Goal: Information Seeking & Learning: Learn about a topic

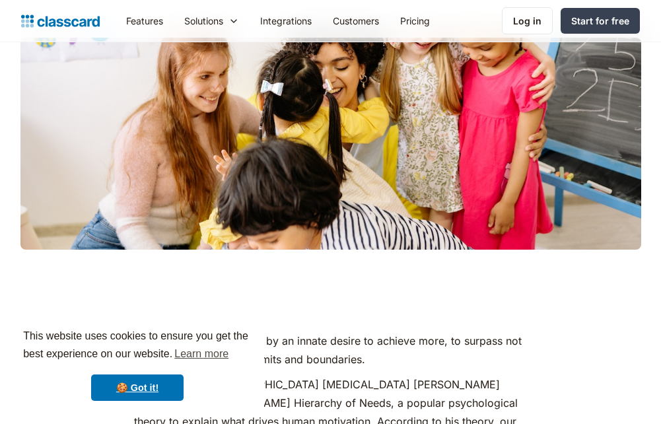
scroll to position [462, 0]
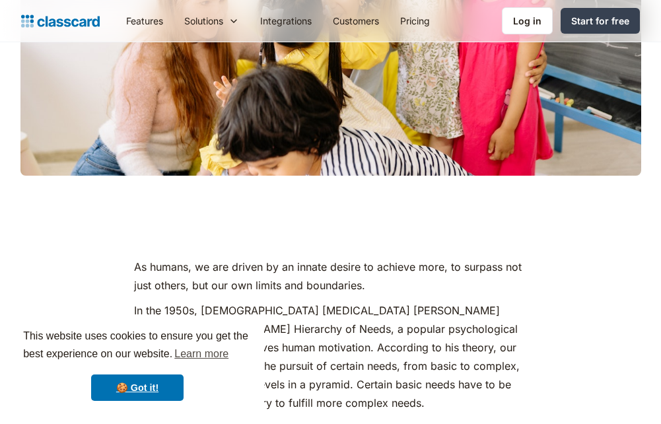
click at [122, 374] on div "This website uses cookies to ensure you get the best experience on our website.…" at bounding box center [138, 365] width 254 height 98
drag, startPoint x: 169, startPoint y: 390, endPoint x: 257, endPoint y: 347, distance: 97.7
click at [169, 389] on link "🍪 Got it!" at bounding box center [137, 387] width 92 height 26
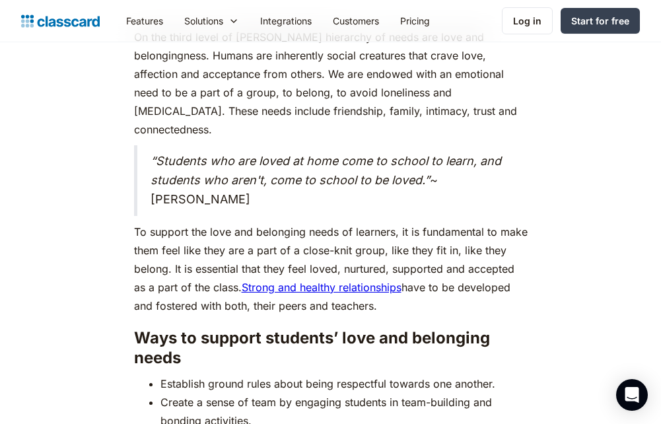
scroll to position [3632, 0]
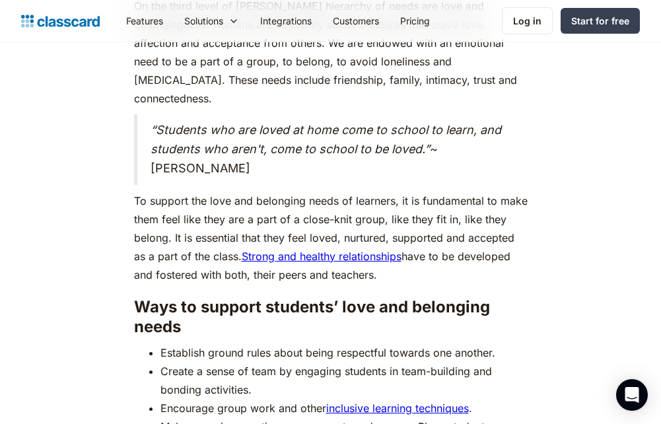
drag, startPoint x: 203, startPoint y: 124, endPoint x: 151, endPoint y: 90, distance: 62.1
click at [151, 114] on blockquote "“Students who are loved at home come to school to learn, and students who aren'…" at bounding box center [331, 149] width 394 height 70
copy blockquote "“Students who are loved at home come to school to learn, and students who aren'…"
click at [519, 297] on h3 "Ways to support students’ love and belonging needs" at bounding box center [331, 317] width 394 height 40
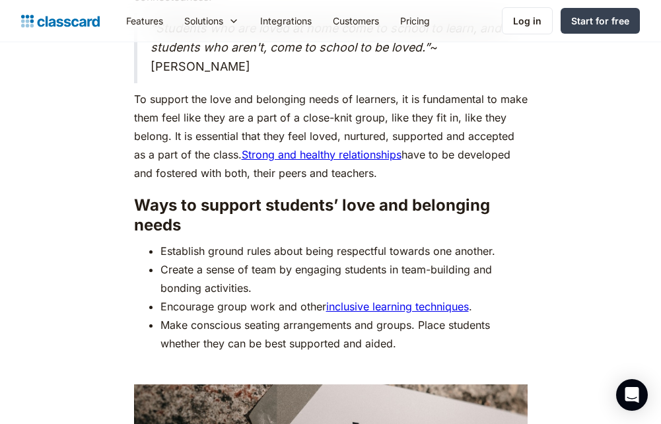
scroll to position [3764, 0]
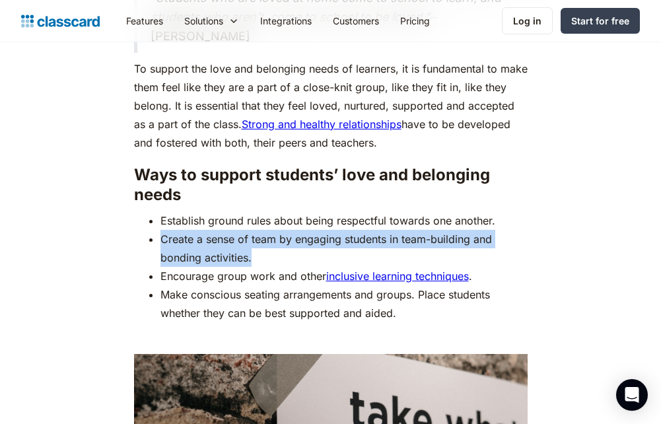
drag, startPoint x: 260, startPoint y: 216, endPoint x: 154, endPoint y: 205, distance: 106.9
click at [154, 211] on ul "Establish ground rules about being respectful towards one another. Create a sen…" at bounding box center [331, 266] width 394 height 111
copy li "Create a sense of team by engaging students in team-building and bonding activi…"
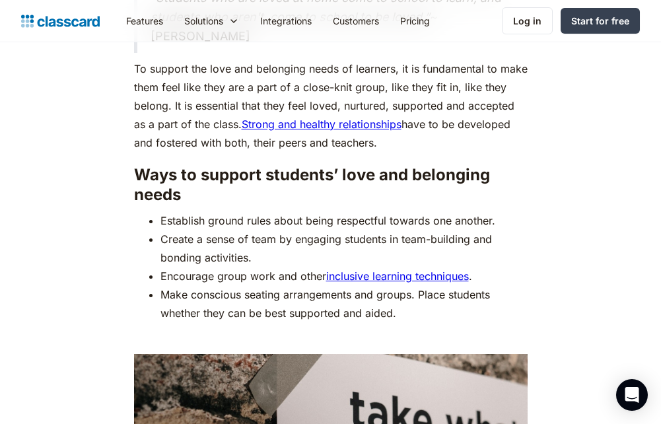
click at [450, 269] on link "inclusive learning techniques" at bounding box center [397, 275] width 143 height 13
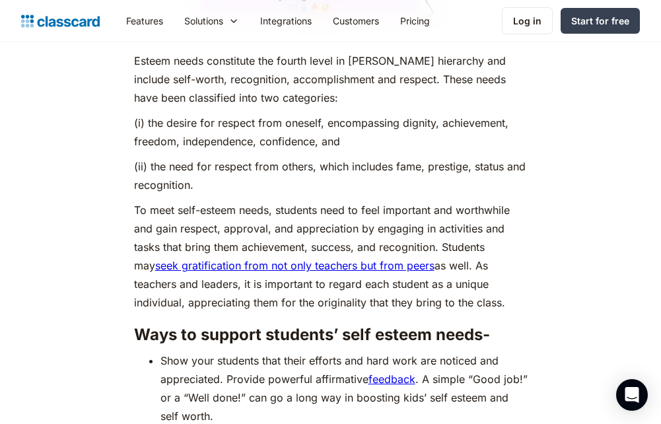
scroll to position [4754, 0]
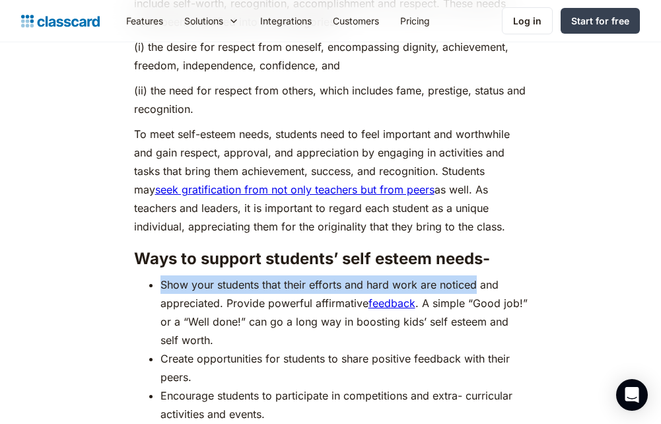
drag, startPoint x: 477, startPoint y: 242, endPoint x: 158, endPoint y: 249, distance: 318.3
click at [158, 275] on ul "Show your students that their efforts and hard work are noticed and appreciated…" at bounding box center [331, 349] width 394 height 148
copy li "Show your students that their efforts and hard work are noticed"
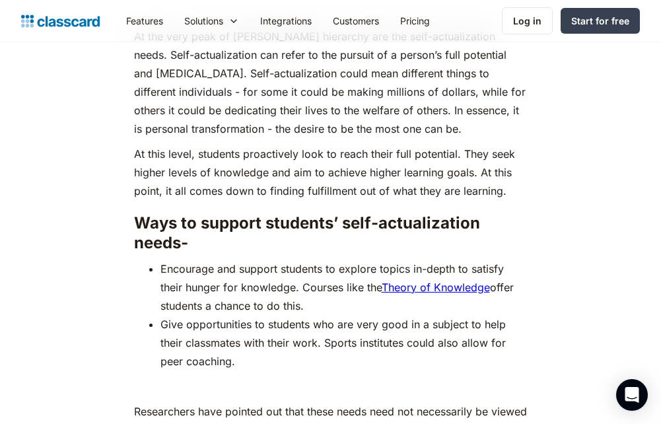
scroll to position [5877, 0]
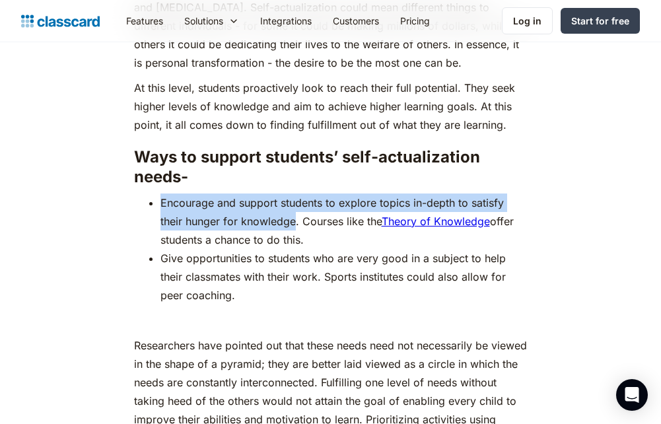
drag, startPoint x: 296, startPoint y: 179, endPoint x: 160, endPoint y: 159, distance: 137.5
click at [160, 193] on li "Encourage and support students to explore topics in-depth to satisfy their hung…" at bounding box center [343, 220] width 367 height 55
copy li "Encourage and support students to explore topics in-depth to satisfy their hung…"
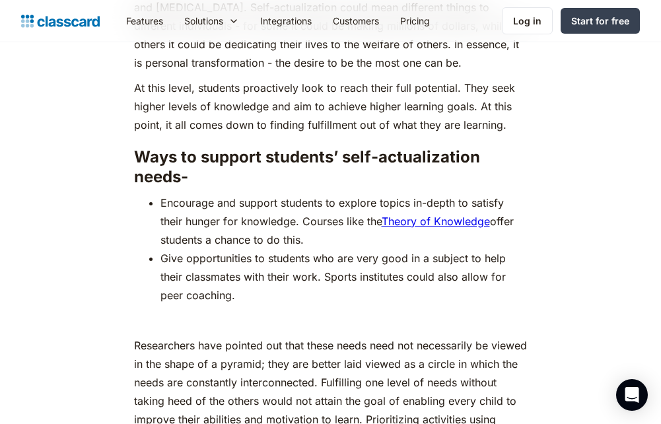
click at [417, 311] on p "‍" at bounding box center [331, 320] width 394 height 18
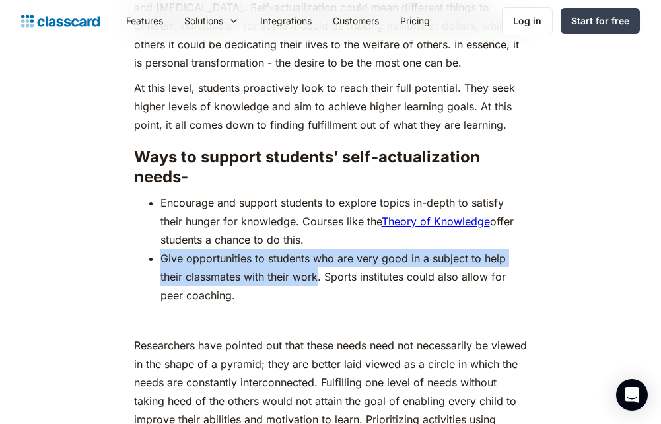
drag, startPoint x: 317, startPoint y: 234, endPoint x: 162, endPoint y: 217, distance: 156.1
click at [162, 249] on li "Give opportunities to students who are very good in a subject to help their cla…" at bounding box center [343, 276] width 367 height 55
copy li "Give opportunities to students who are very good in a subject to help their cla…"
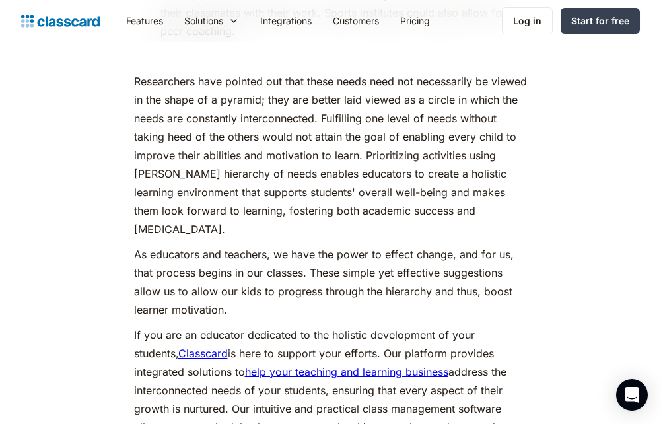
click at [520, 129] on p "Researchers have pointed out that these needs need not necessarily be viewed in…" at bounding box center [331, 155] width 394 height 166
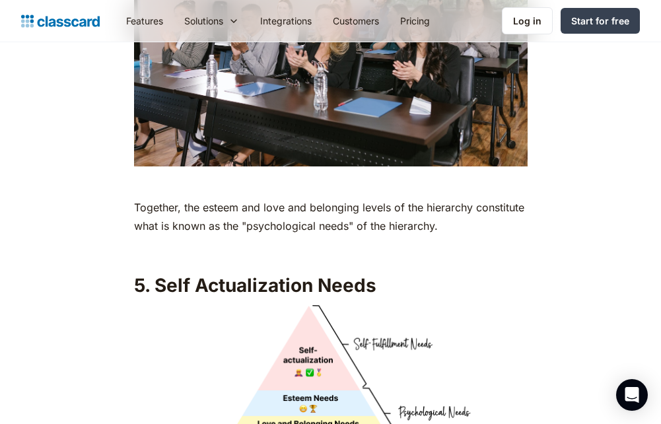
scroll to position [5216, 0]
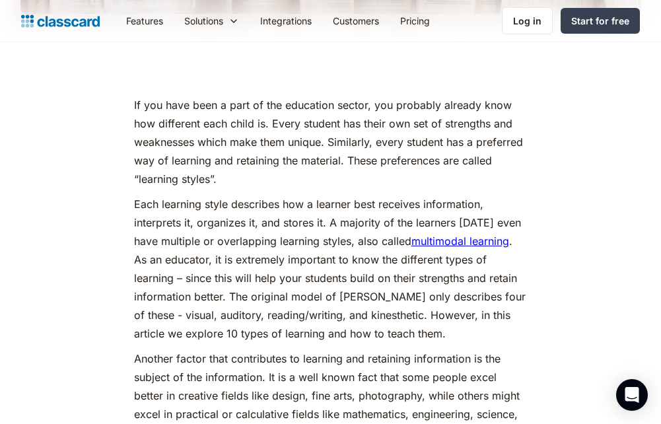
scroll to position [660, 0]
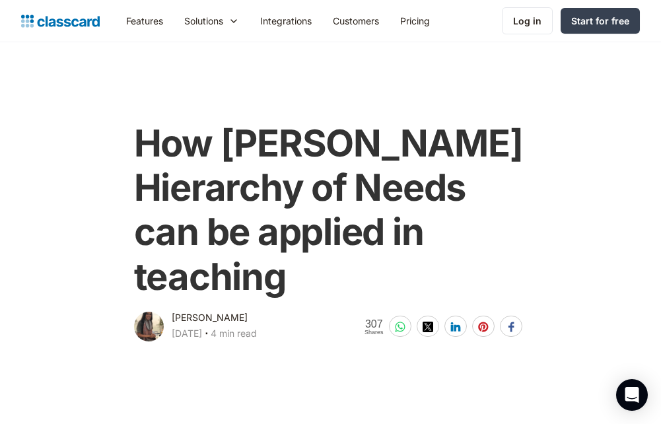
click at [612, 163] on div "How [PERSON_NAME] Hierarchy of Needs can be applied in teaching [PERSON_NAME] […" at bounding box center [331, 226] width 634 height 236
